Goal: Check status: Check status

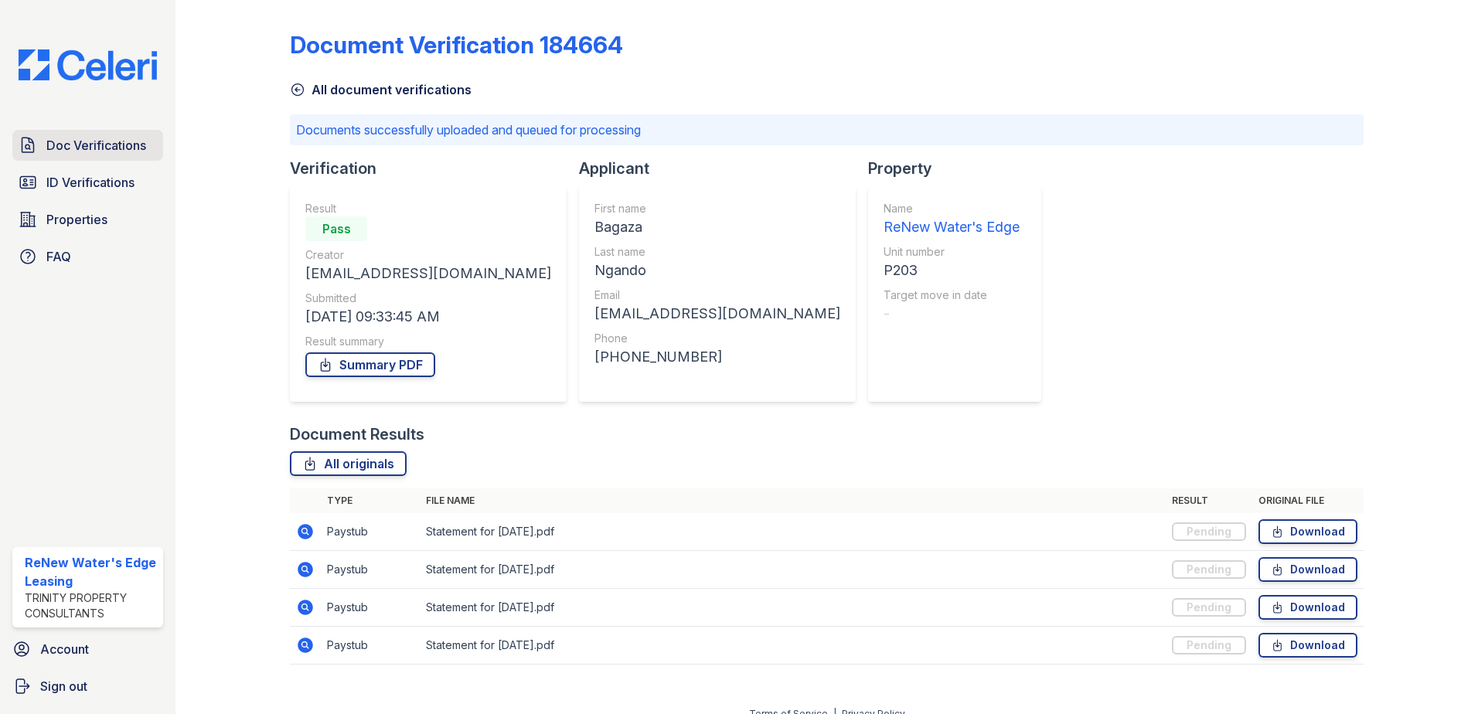
click at [110, 144] on span "Doc Verifications" at bounding box center [96, 145] width 100 height 19
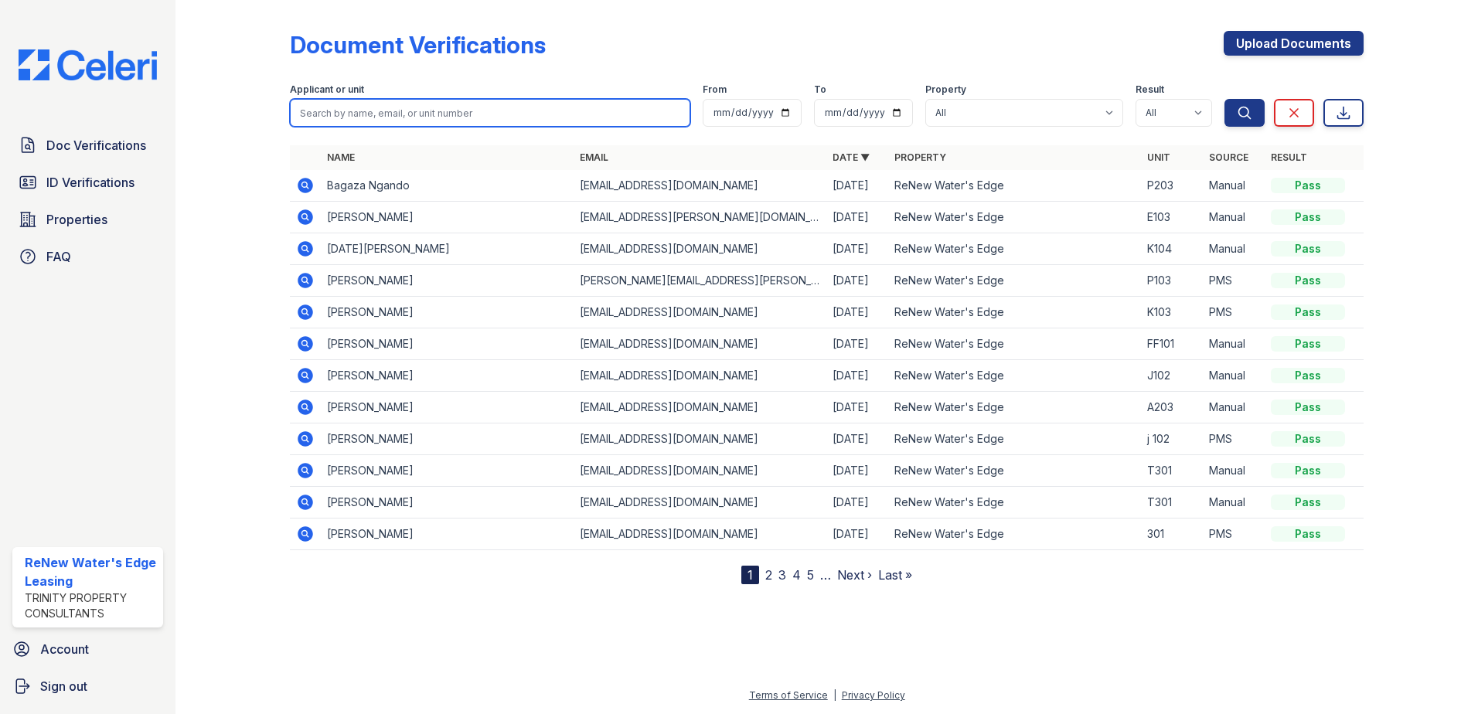
click at [412, 117] on input "search" at bounding box center [490, 113] width 401 height 28
type input "Soliel"
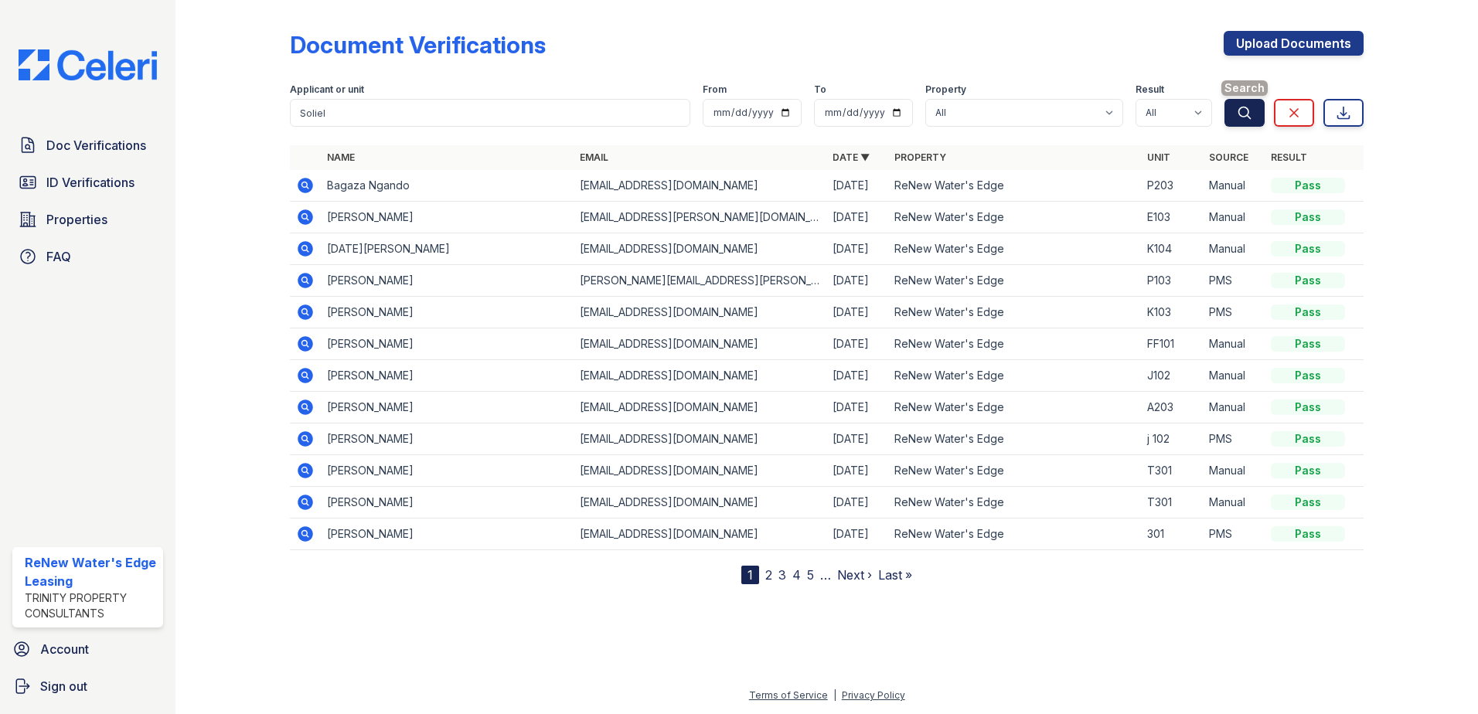
click at [1232, 108] on button "Search" at bounding box center [1245, 113] width 40 height 28
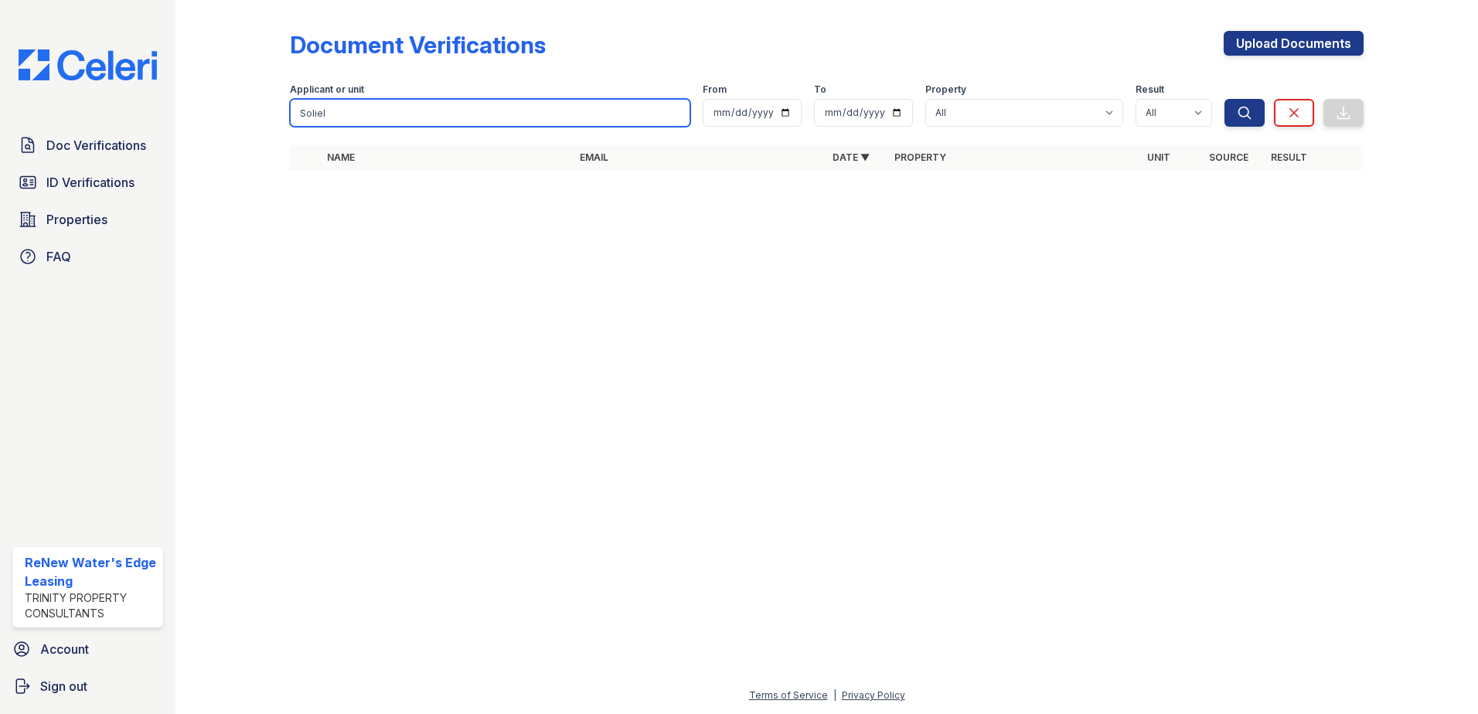
click at [344, 117] on input "Soliel" at bounding box center [490, 113] width 401 height 28
type input "Soleil"
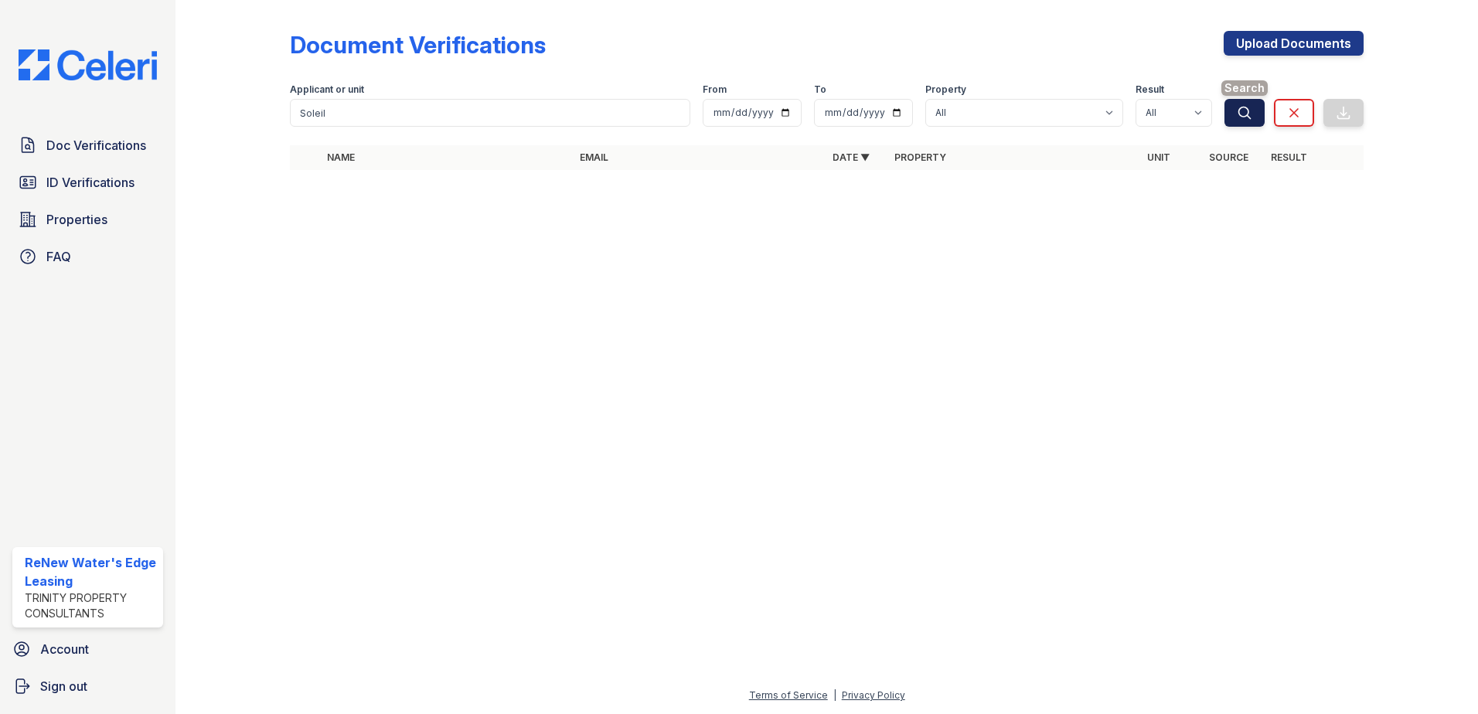
click at [1246, 119] on icon "submit" at bounding box center [1244, 112] width 15 height 15
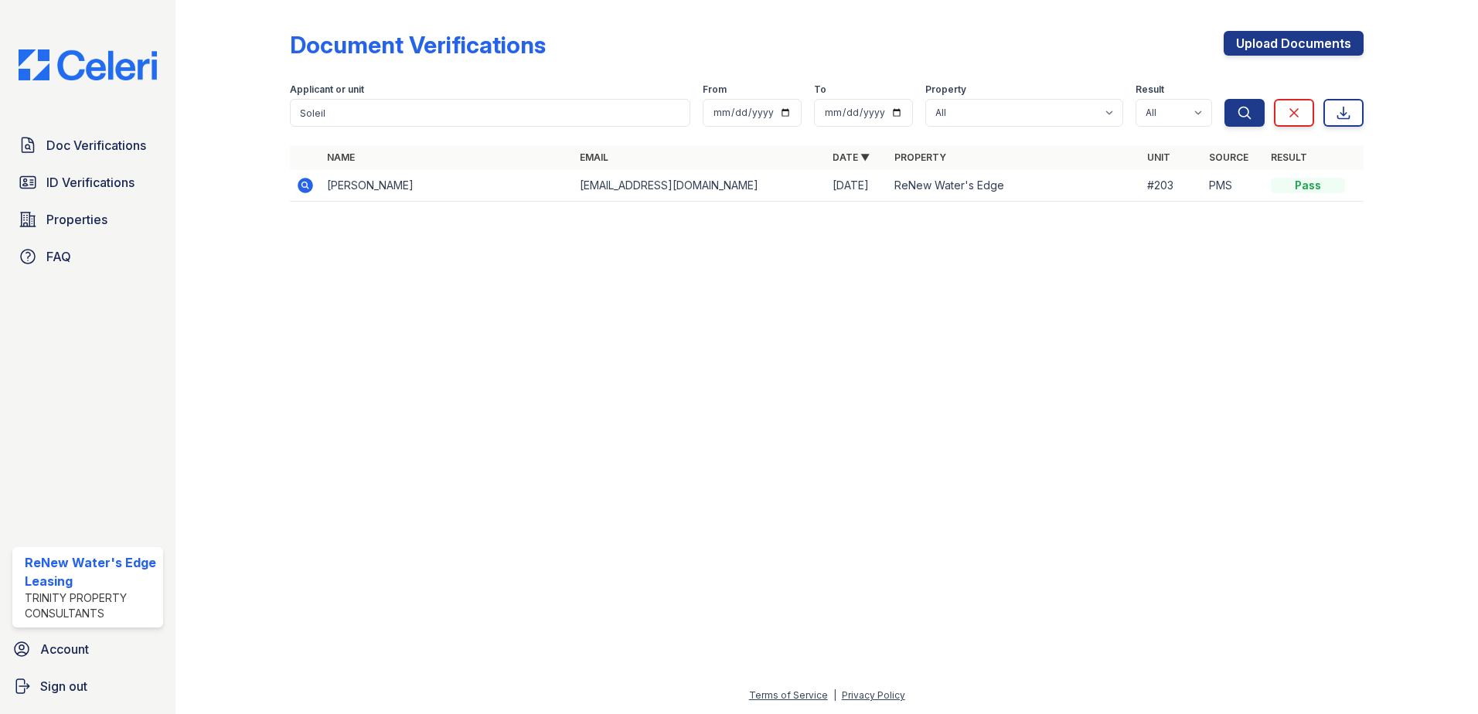
click at [299, 188] on icon at bounding box center [305, 185] width 15 height 15
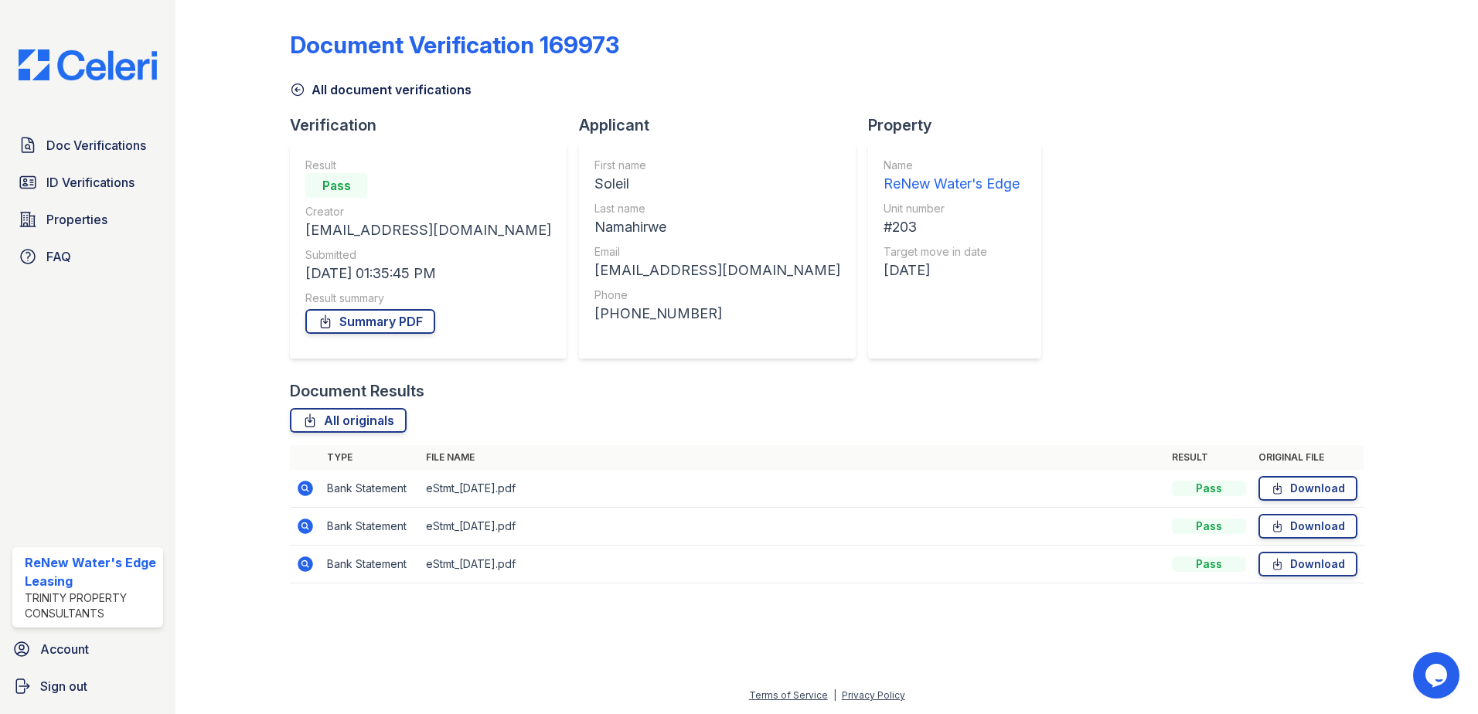
click at [312, 564] on icon at bounding box center [305, 564] width 15 height 15
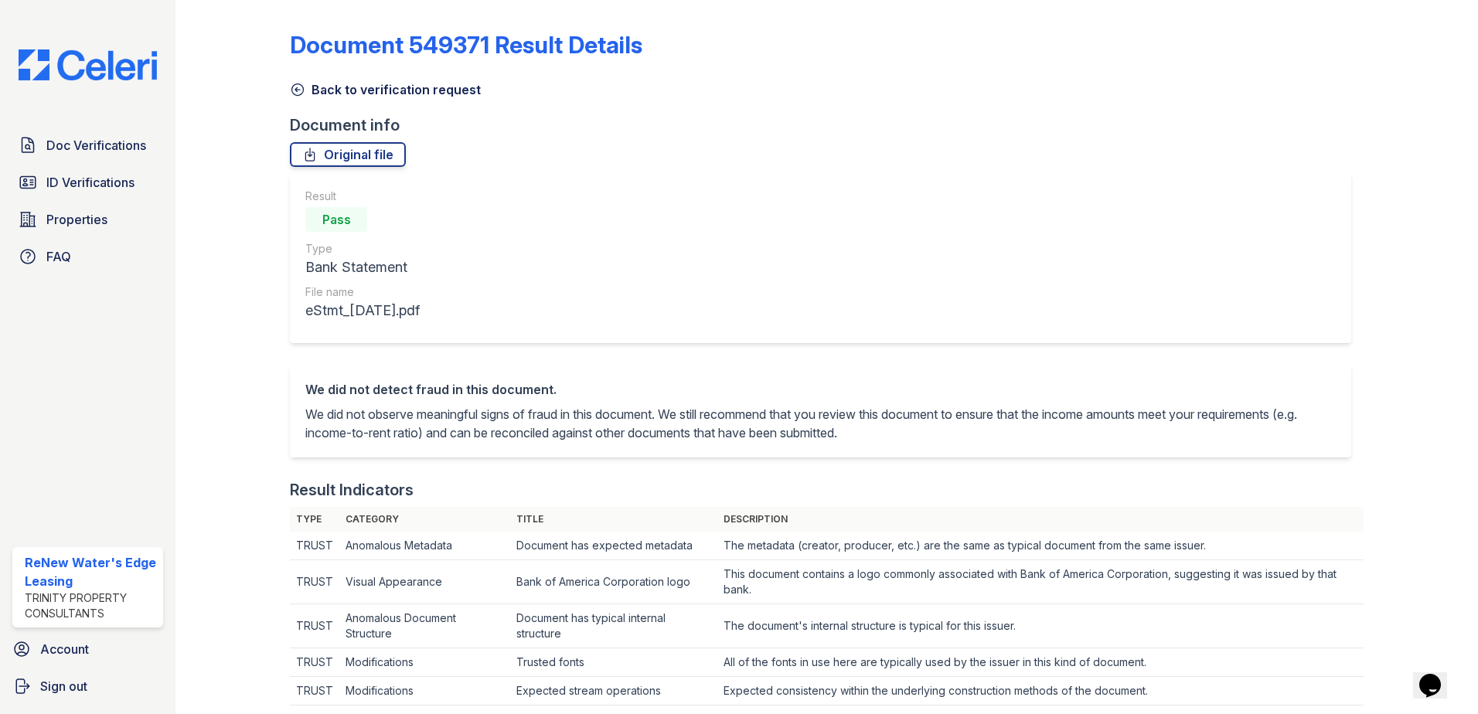
click at [296, 91] on icon at bounding box center [298, 90] width 12 height 12
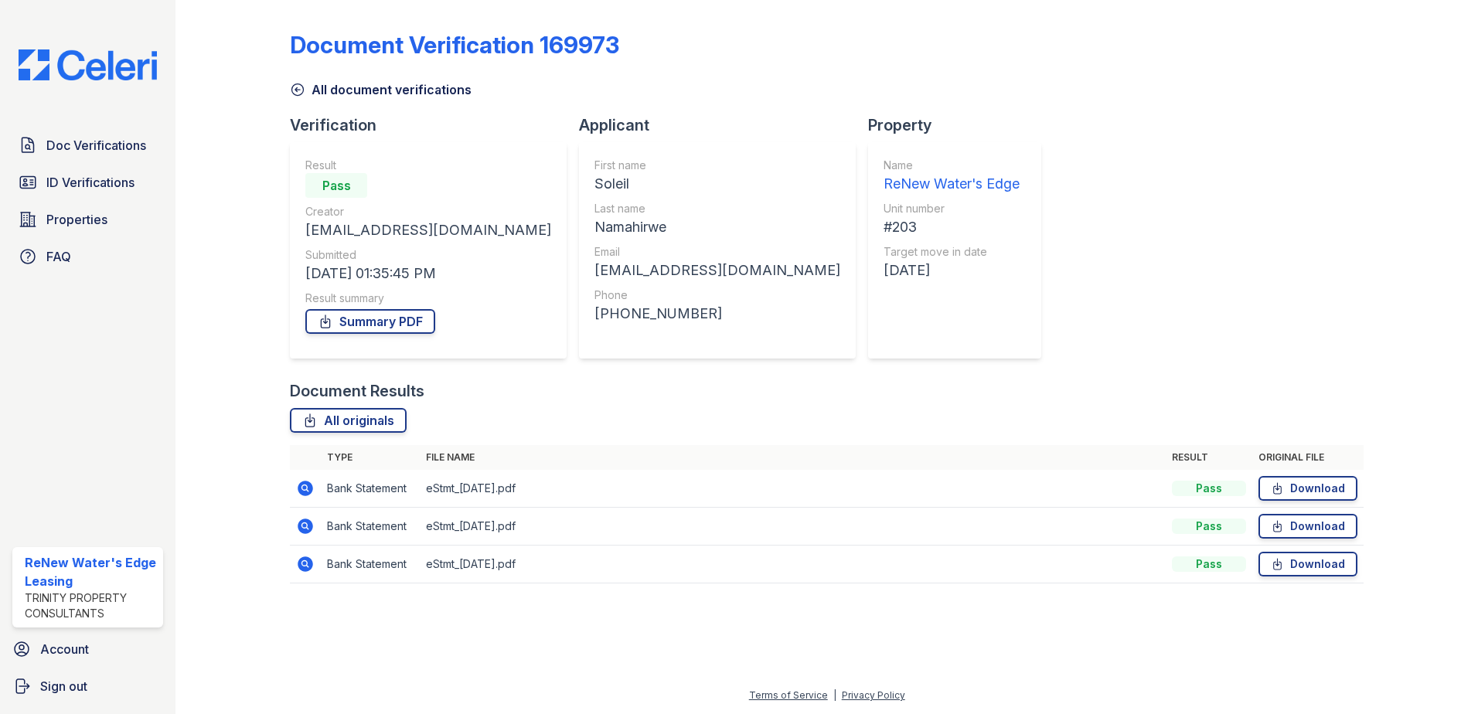
click at [302, 526] on icon at bounding box center [305, 526] width 19 height 19
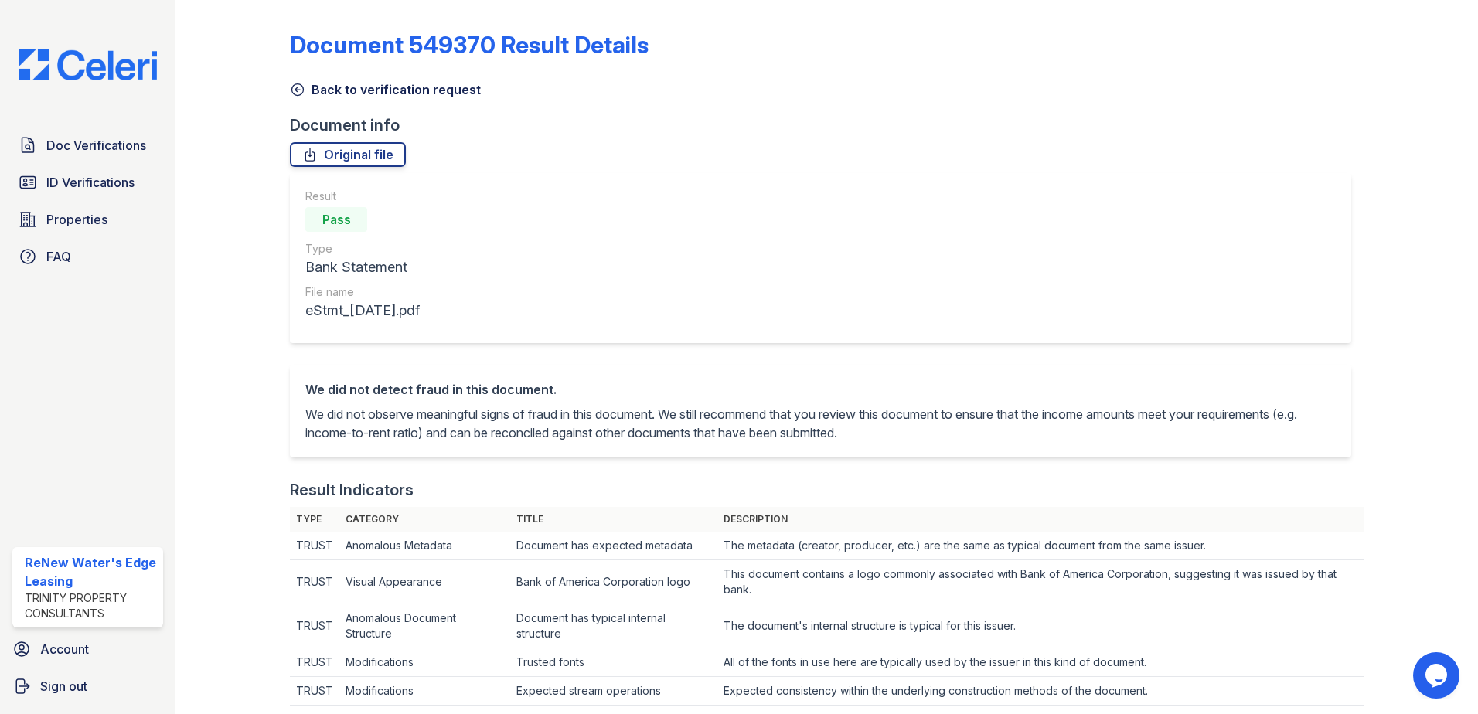
click at [298, 90] on icon at bounding box center [297, 89] width 15 height 15
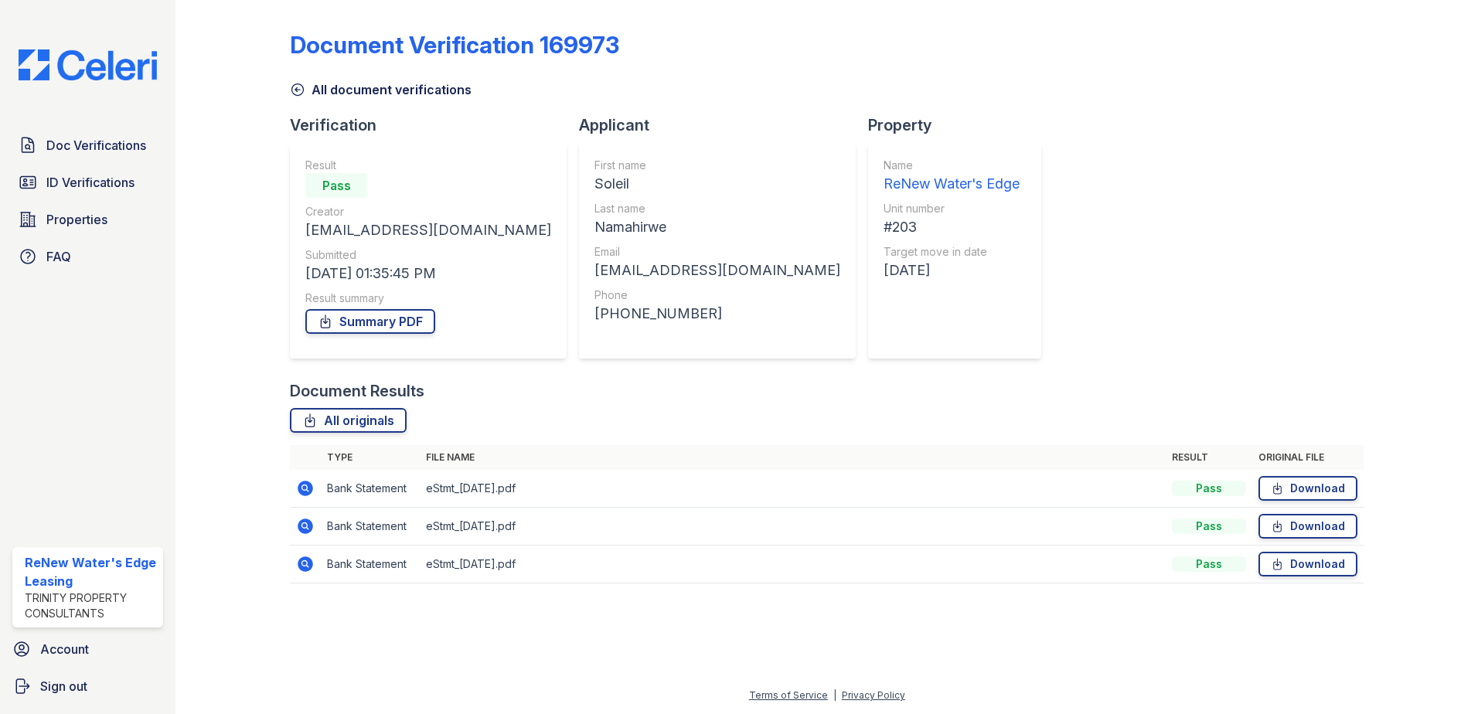
click at [301, 94] on icon at bounding box center [298, 90] width 12 height 12
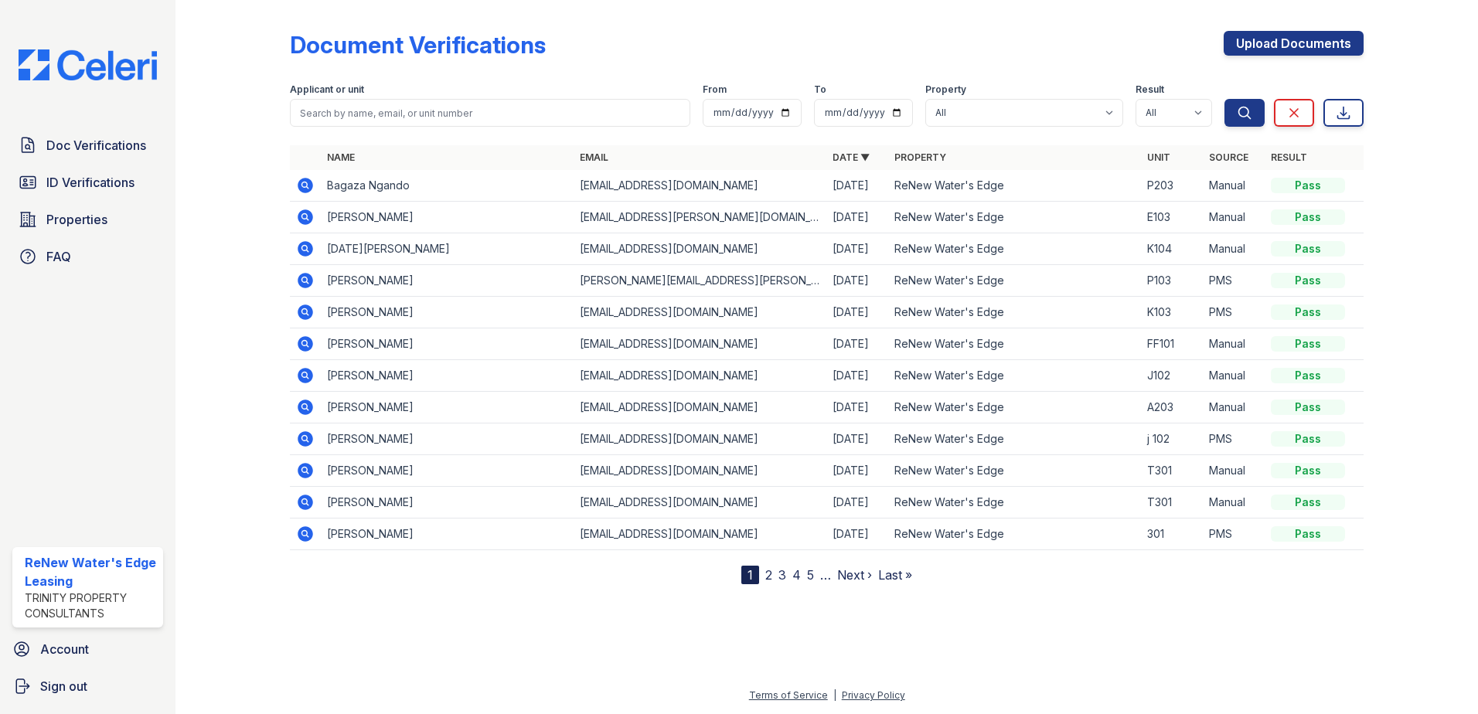
click at [304, 183] on icon at bounding box center [304, 184] width 4 height 4
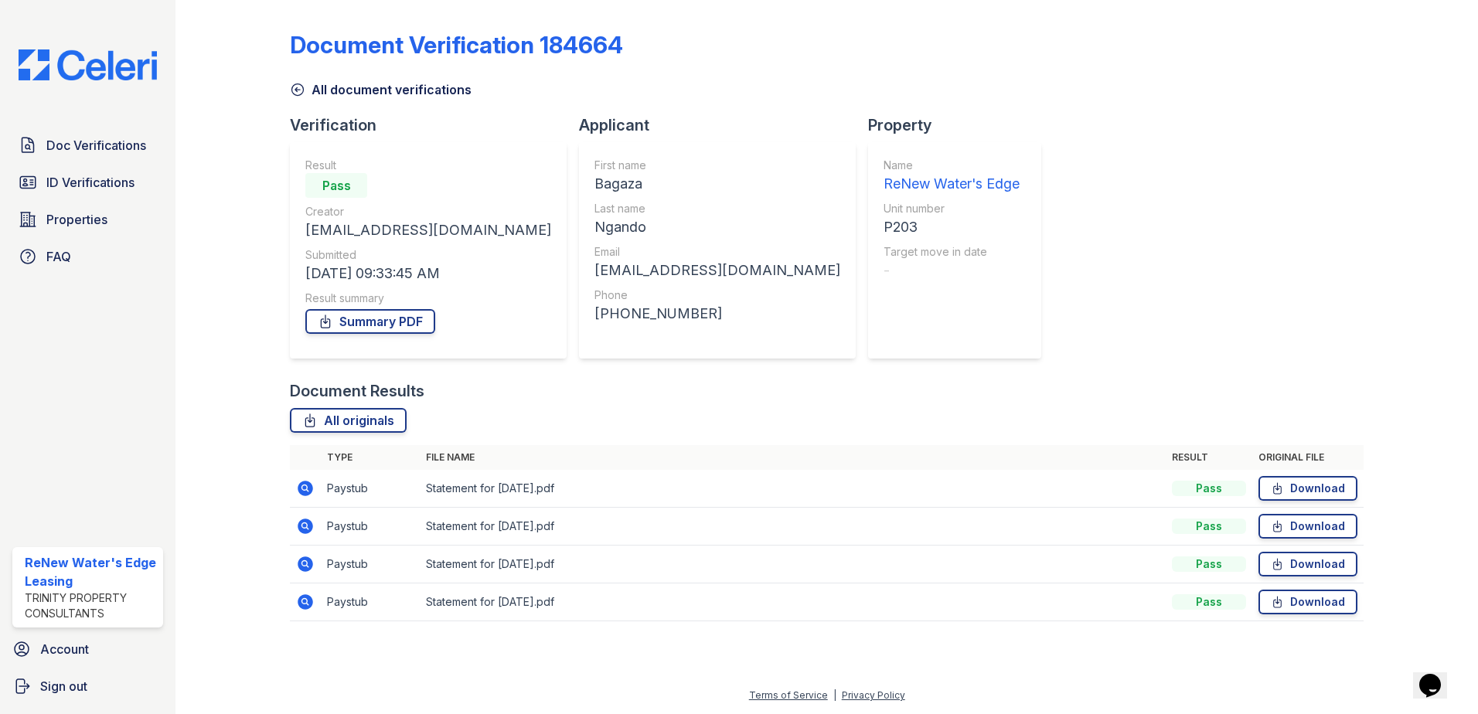
click at [313, 490] on icon at bounding box center [305, 488] width 19 height 19
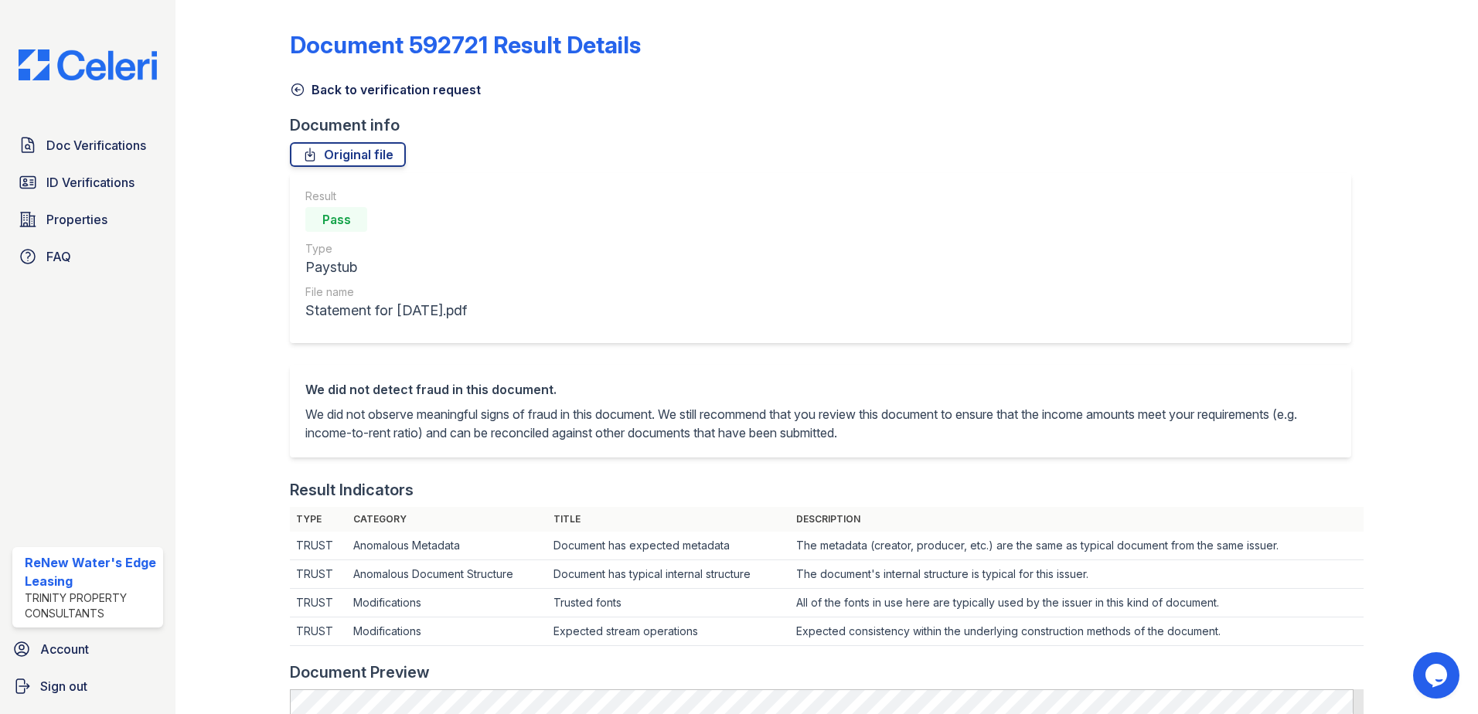
click at [294, 90] on icon at bounding box center [297, 89] width 15 height 15
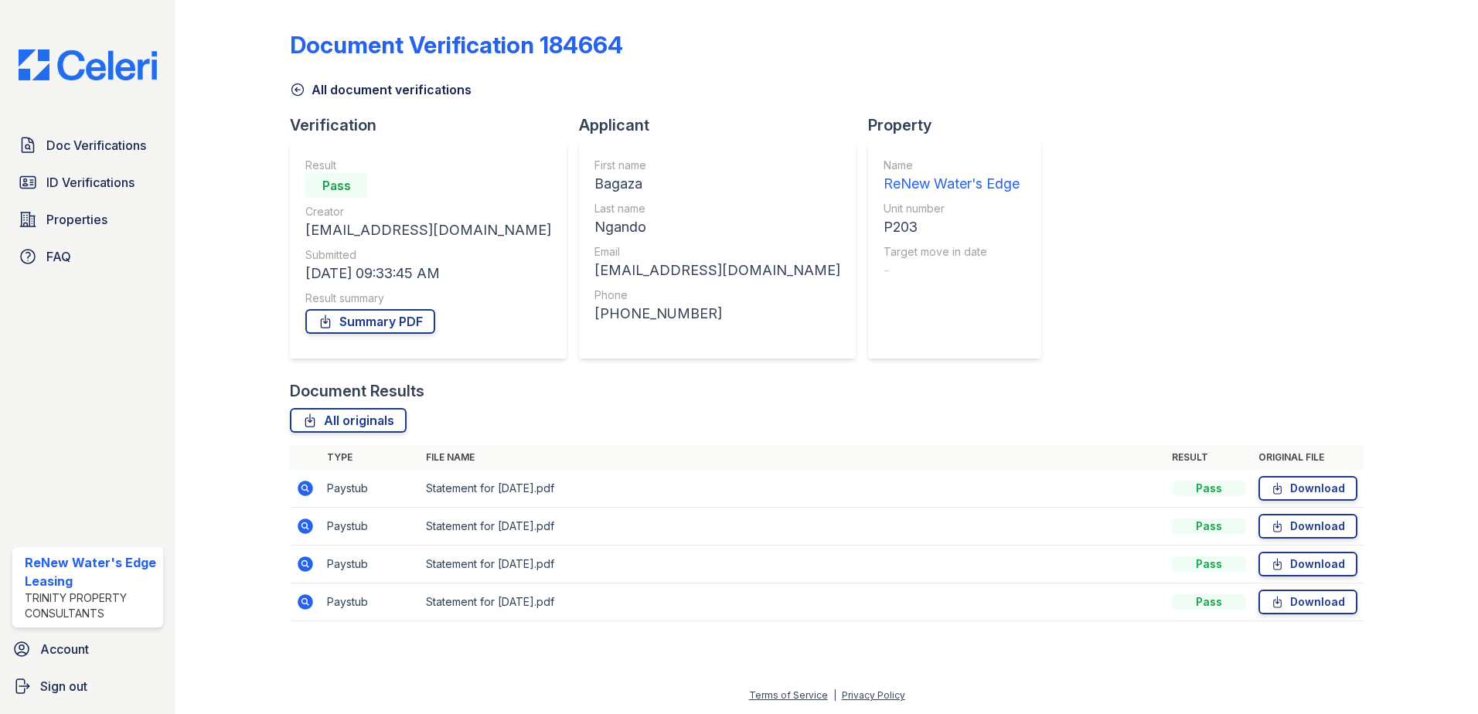
click at [306, 530] on icon at bounding box center [305, 526] width 15 height 15
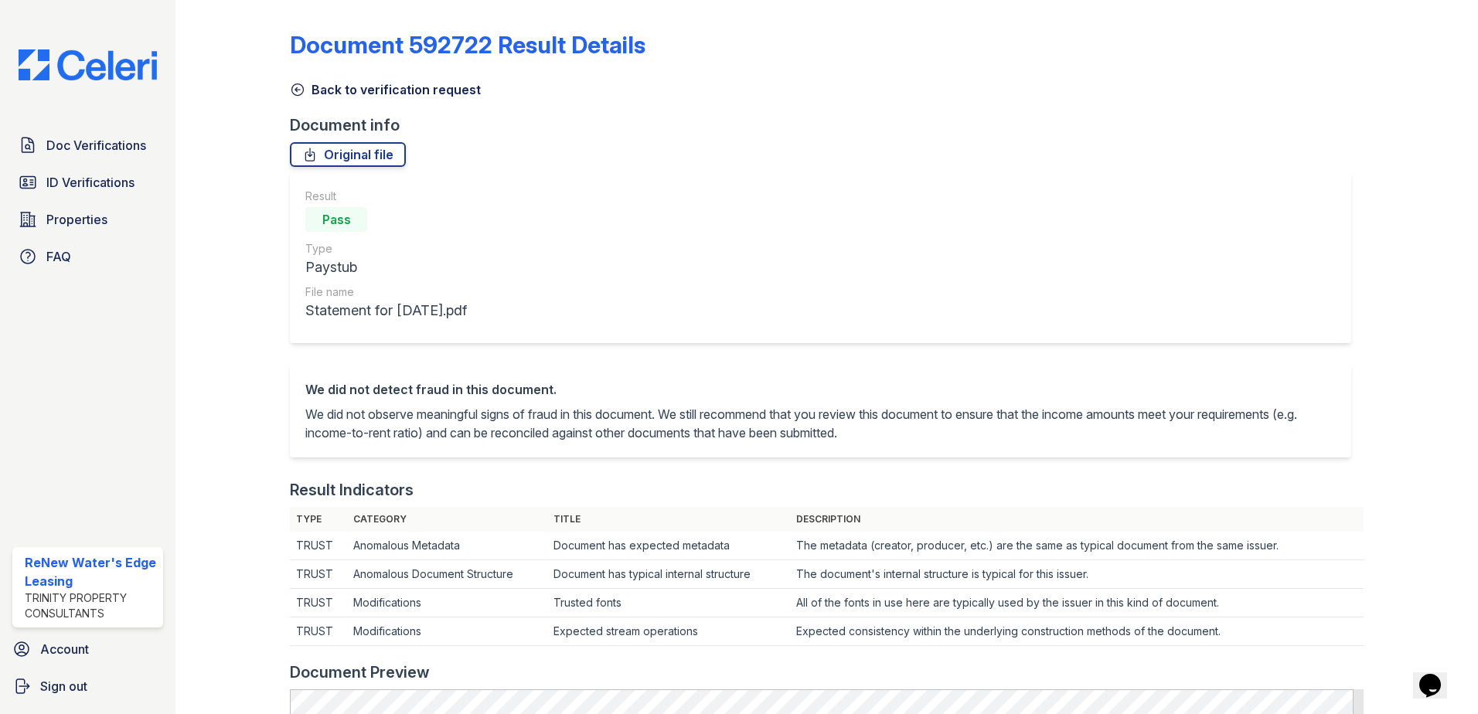
click at [304, 91] on icon at bounding box center [297, 89] width 15 height 15
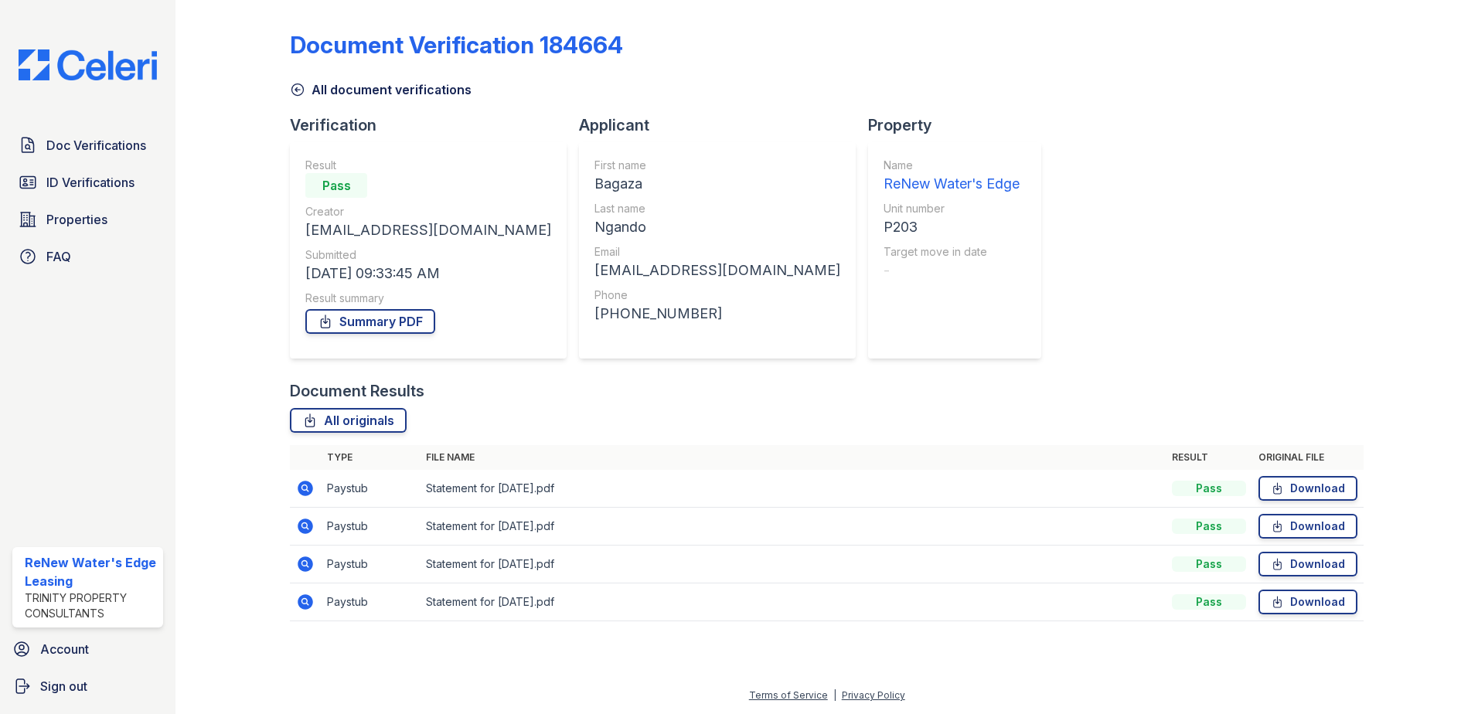
click at [306, 560] on icon at bounding box center [305, 564] width 15 height 15
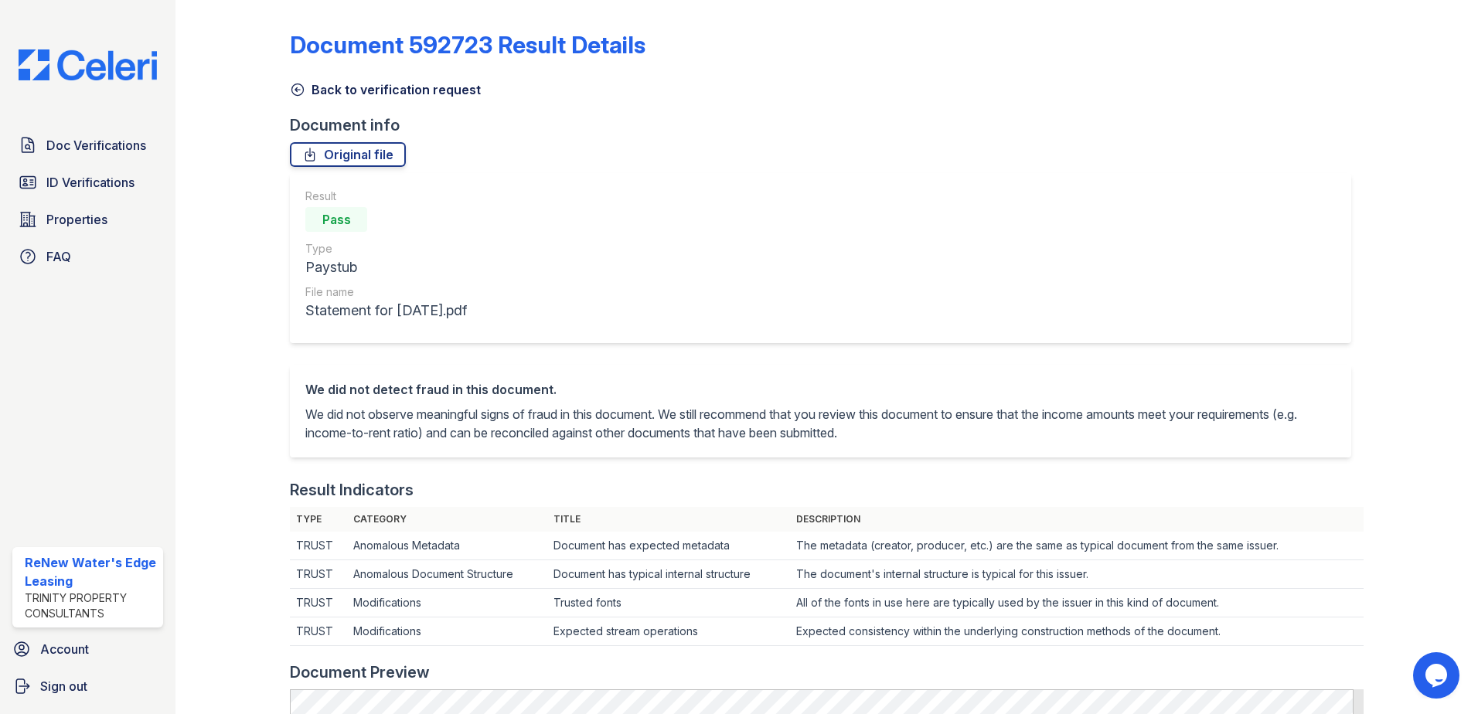
click at [293, 90] on icon at bounding box center [297, 89] width 15 height 15
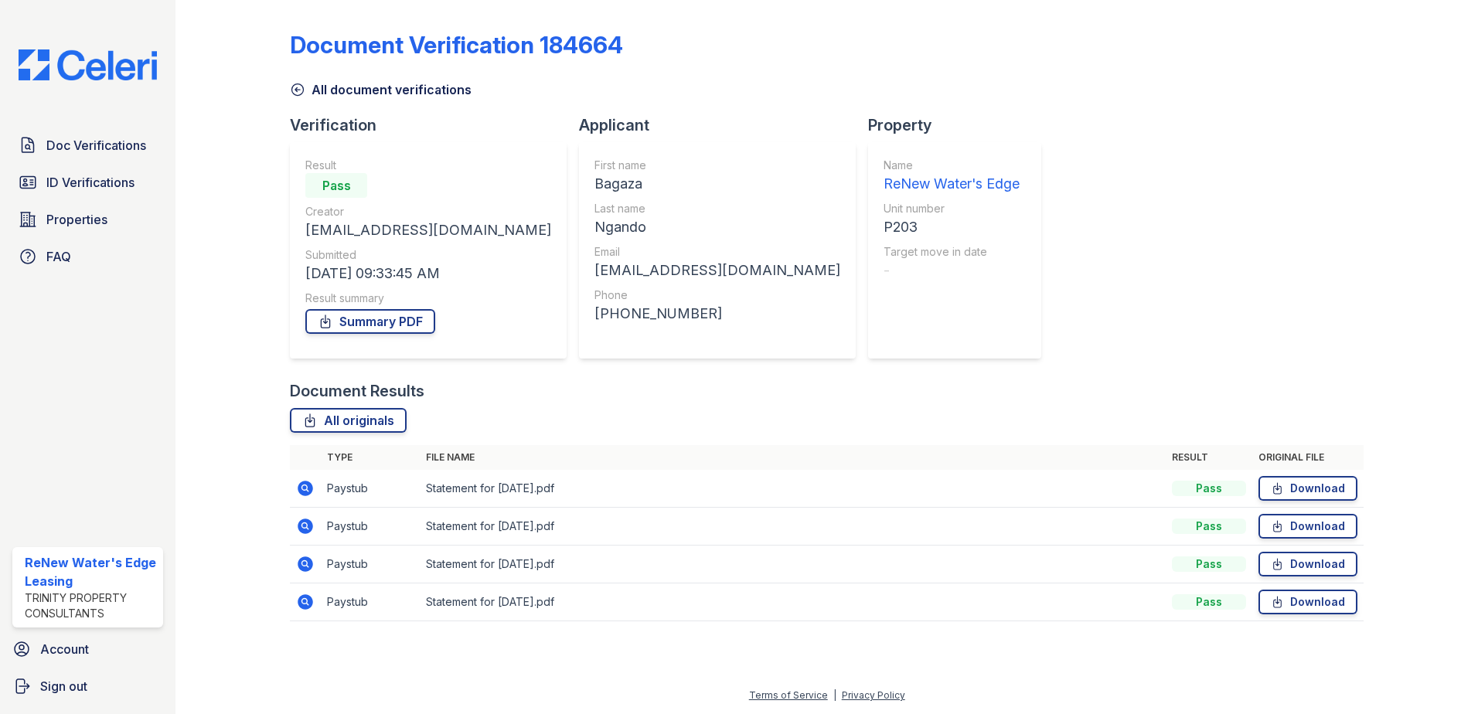
click at [306, 599] on icon at bounding box center [305, 602] width 19 height 19
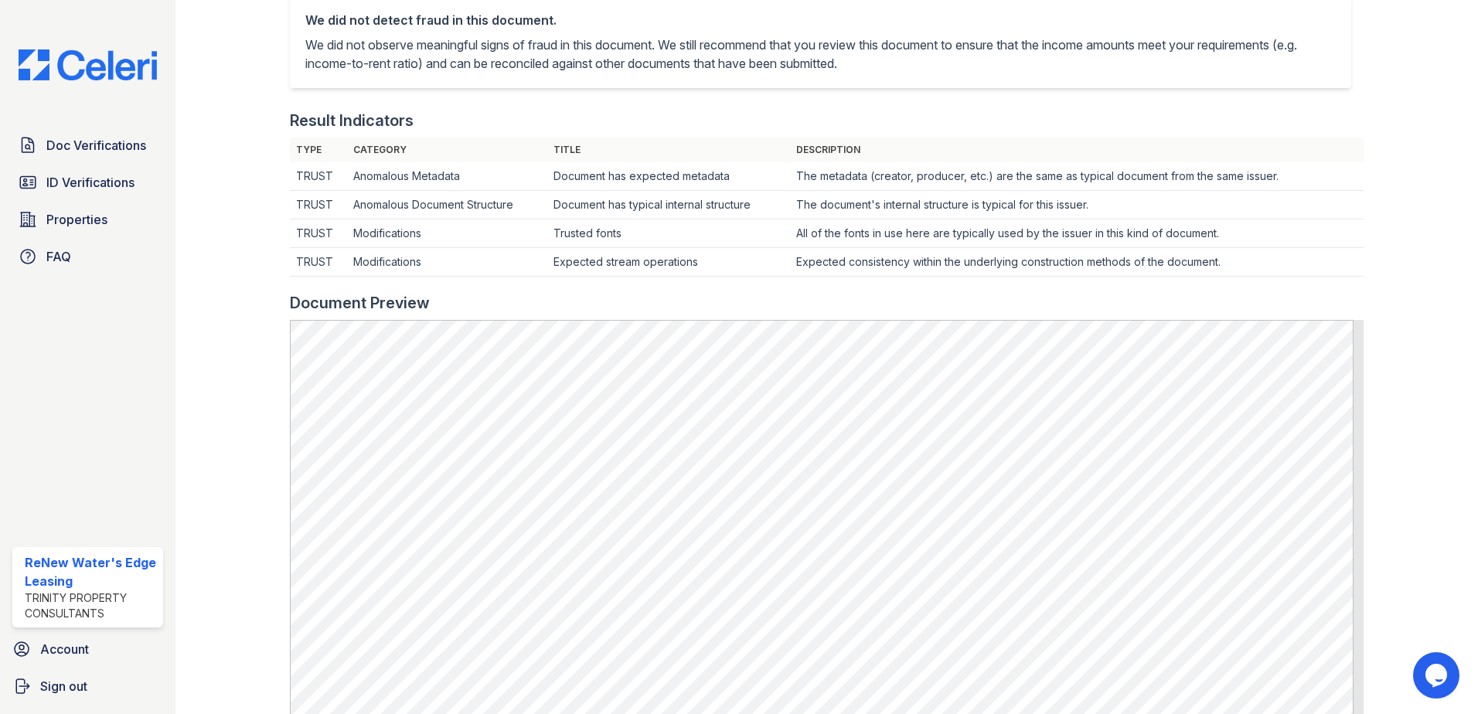
scroll to position [464, 0]
